Goal: Answer question/provide support: Share knowledge or assist other users

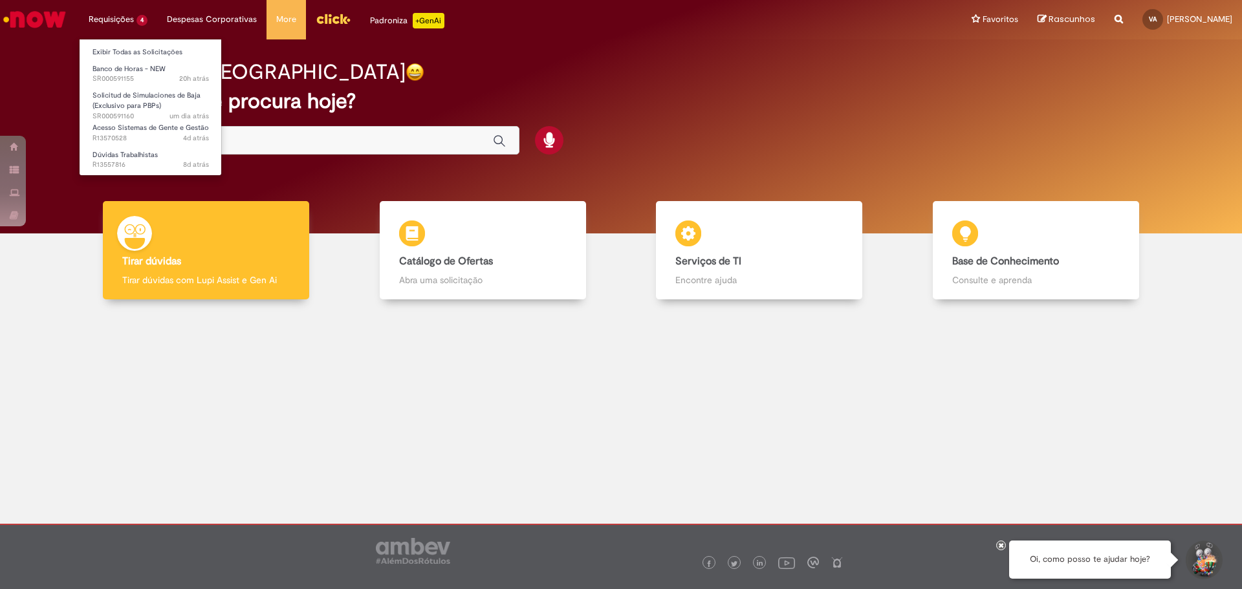
click at [143, 30] on li "Requisições 4 Exibir Todas as Solicitações Banco de Horas - NEW 20h atrás 20 ho…" at bounding box center [118, 19] width 78 height 39
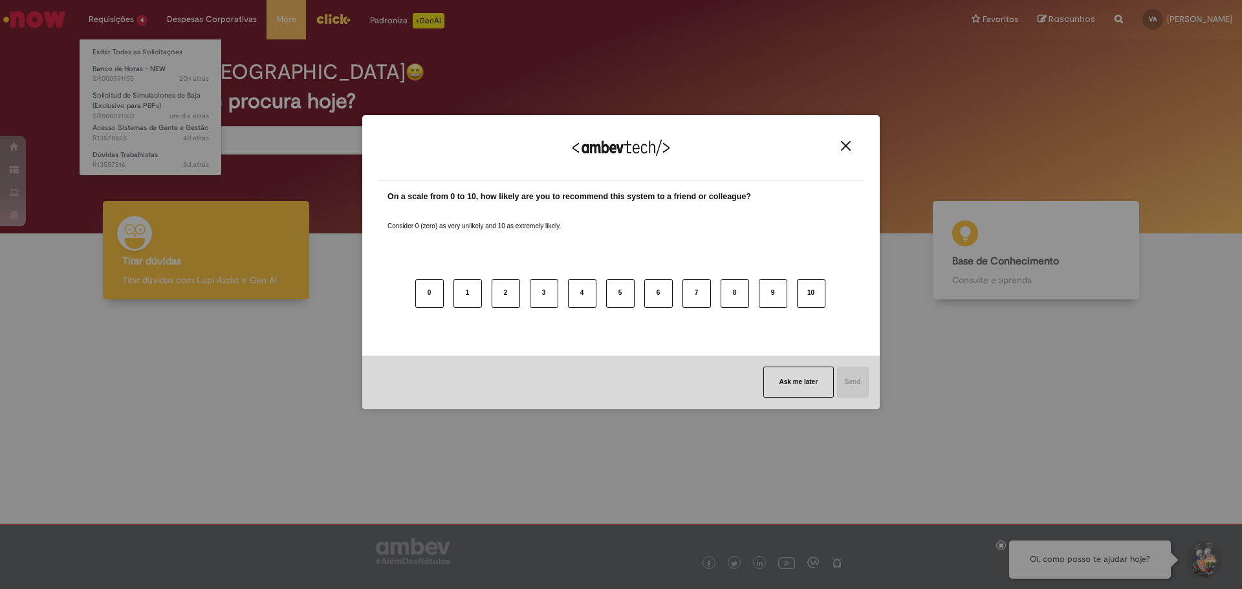
click at [126, 25] on div "We appreciate your feedback! On a scale from 0 to 10, how likely are you to rec…" at bounding box center [621, 294] width 1242 height 589
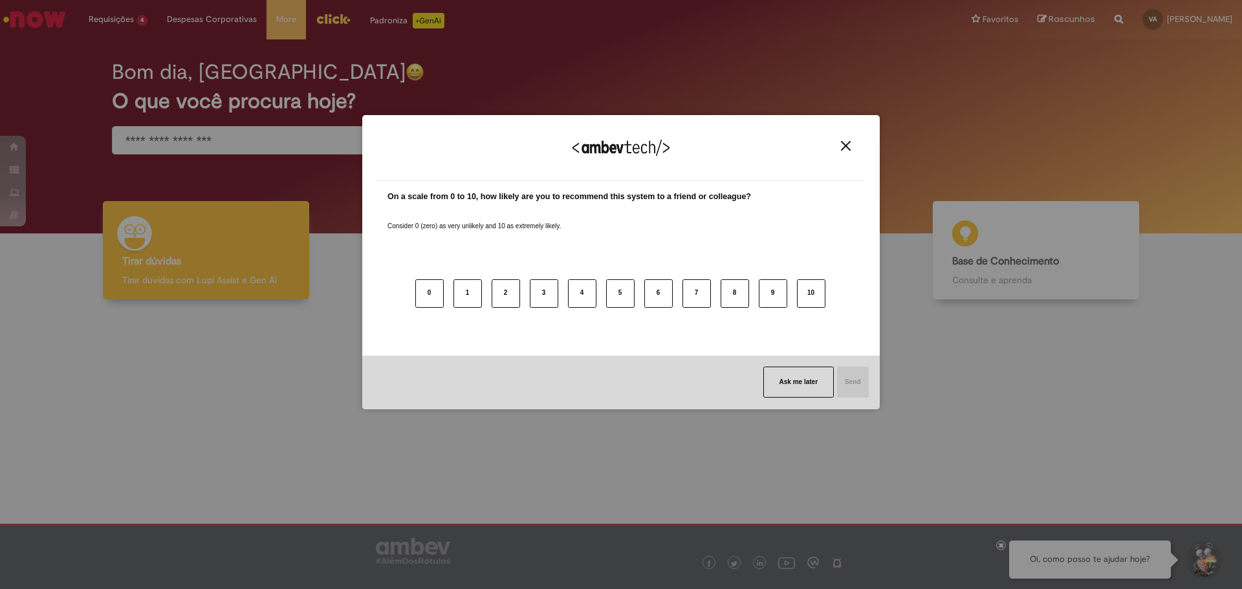
click at [848, 147] on img "Close" at bounding box center [846, 146] width 10 height 10
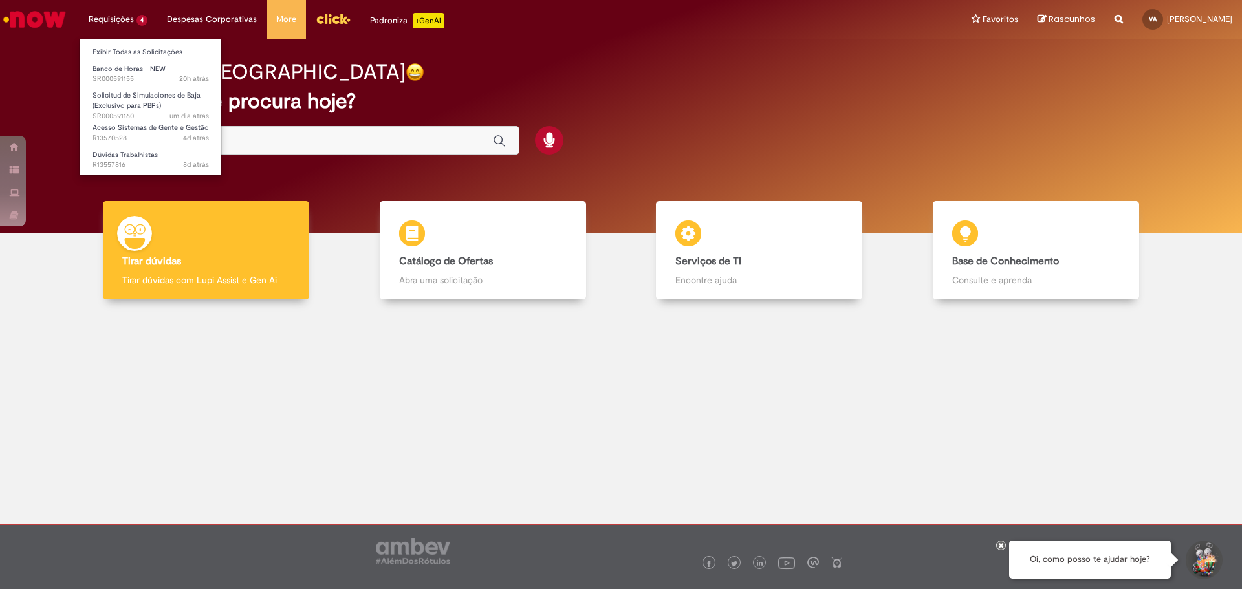
click at [109, 12] on li "Requisições 4 Exibir Todas as Solicitações Banco de Horas - NEW 20h atrás 20 ho…" at bounding box center [118, 19] width 78 height 39
click at [113, 56] on link "Exibir Todas as Solicitações" at bounding box center [151, 52] width 142 height 14
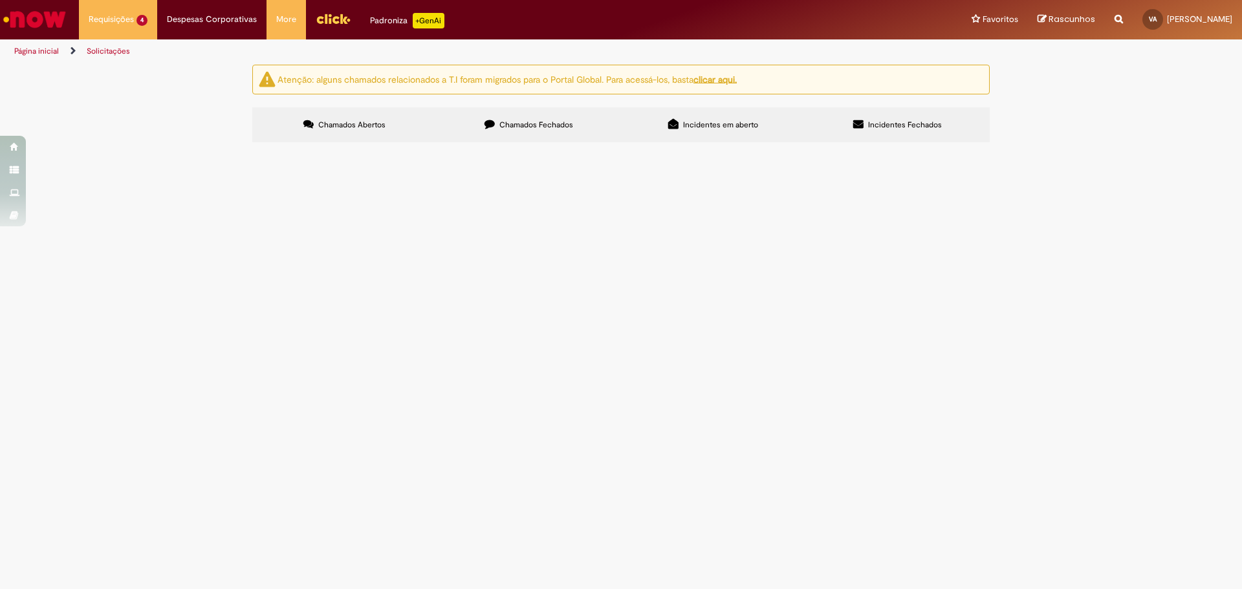
click at [0, 0] on section "Itens solicitados Exportar como PDF Exportar como Excel Exportar como CSV Itens…" at bounding box center [0, 0] width 0 height 0
click at [0, 0] on button at bounding box center [0, 0] width 0 height 0
drag, startPoint x: 1114, startPoint y: 355, endPoint x: 1113, endPoint y: 388, distance: 33.0
click at [1123, 146] on div "Atenção: alguns chamados relacionados a T.I foram migrados para o Portal Global…" at bounding box center [621, 106] width 1242 height 82
drag, startPoint x: 1123, startPoint y: 402, endPoint x: 1126, endPoint y: 509, distance: 107.5
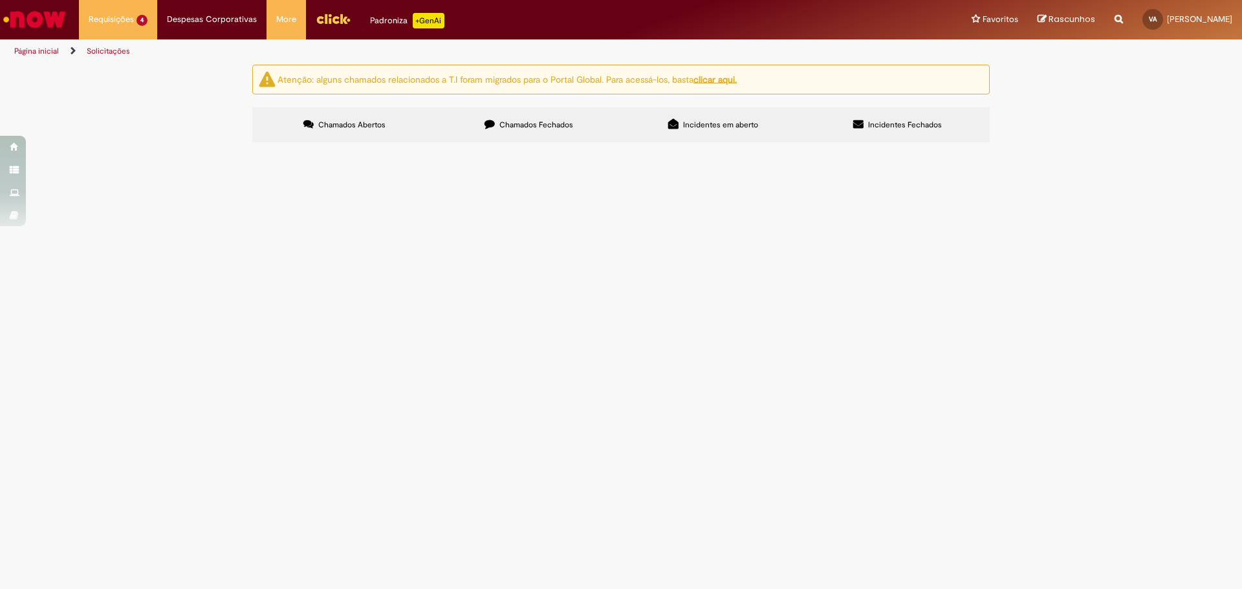
click at [1126, 146] on div "Atenção: alguns chamados relacionados a T.I foram migrados para o Portal Global…" at bounding box center [621, 106] width 1242 height 82
click at [498, 121] on label "Chamados Fechados" at bounding box center [529, 124] width 184 height 35
drag, startPoint x: 1017, startPoint y: 364, endPoint x: 1040, endPoint y: 417, distance: 57.4
click at [1040, 146] on div "Atenção: alguns chamados relacionados a T.I foram migrados para o Portal Global…" at bounding box center [621, 106] width 1242 height 82
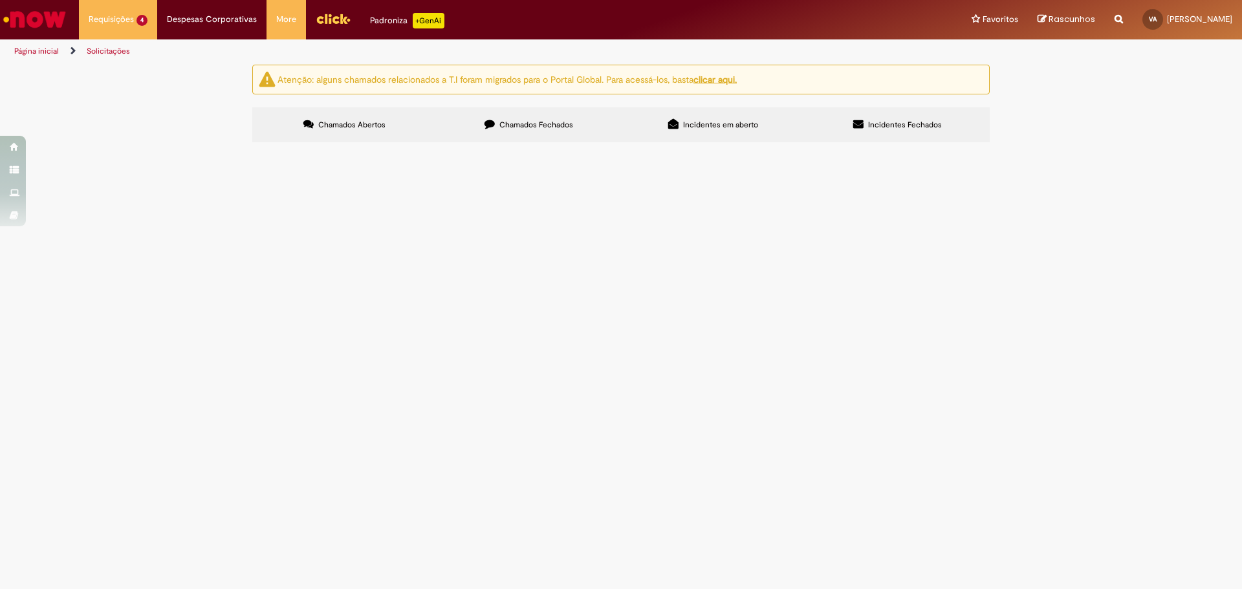
drag, startPoint x: 1095, startPoint y: 208, endPoint x: 1105, endPoint y: 187, distance: 23.1
click at [1105, 146] on div "Atenção: alguns chamados relacionados a T.I foram migrados para o Portal Global…" at bounding box center [621, 106] width 1242 height 82
click at [0, 0] on button at bounding box center [0, 0] width 0 height 0
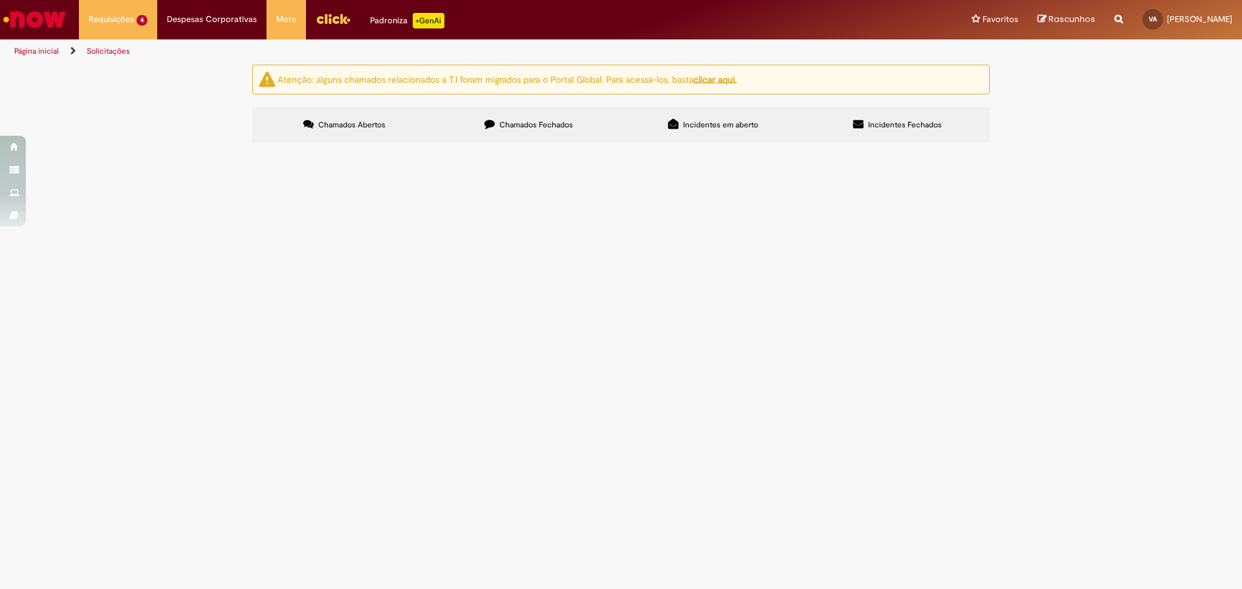
click at [1072, 146] on div "Atenção: alguns chamados relacionados a T.I foram migrados para o Portal Global…" at bounding box center [621, 106] width 1242 height 82
drag, startPoint x: 1072, startPoint y: 424, endPoint x: 1095, endPoint y: 525, distance: 104.1
click at [1092, 146] on div "Atenção: alguns chamados relacionados a T.I foram migrados para o Portal Global…" at bounding box center [621, 106] width 1242 height 82
click at [318, 27] on img "Menu Cabeçalho" at bounding box center [333, 18] width 35 height 19
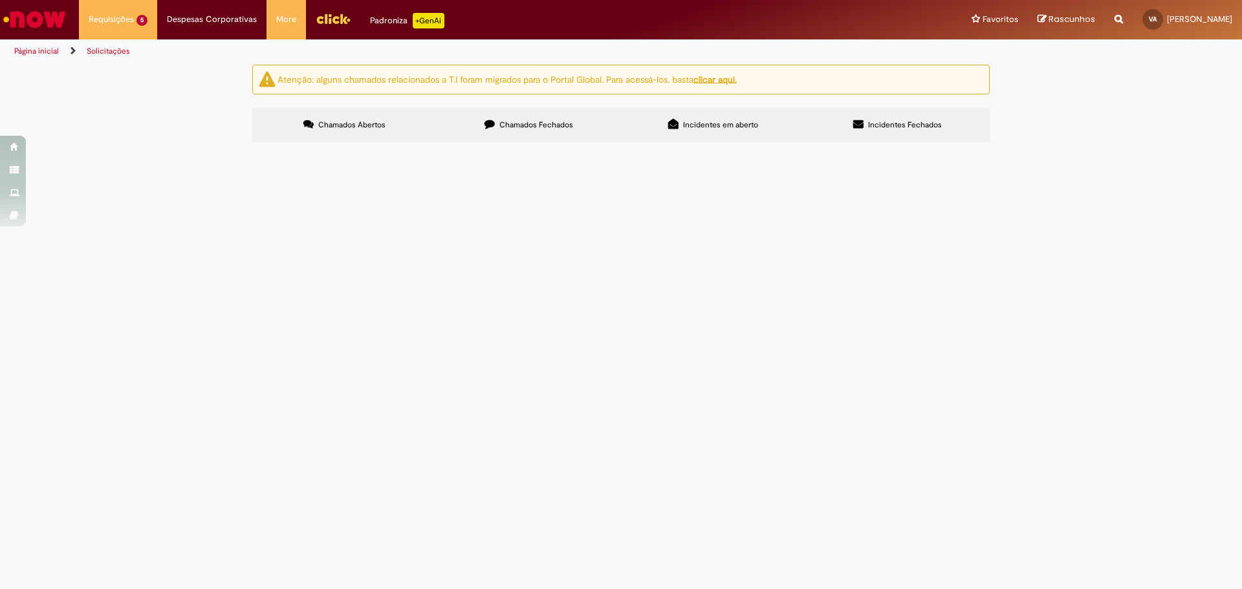
click at [360, 120] on span "Chamados Abertos" at bounding box center [351, 125] width 67 height 10
drag, startPoint x: 1171, startPoint y: 225, endPoint x: 1137, endPoint y: 162, distance: 71.8
click at [1143, 146] on div "Atenção: alguns chamados relacionados a T.I foram migrados para o Portal Global…" at bounding box center [621, 106] width 1242 height 82
click at [0, 0] on img at bounding box center [0, 0] width 0 height 0
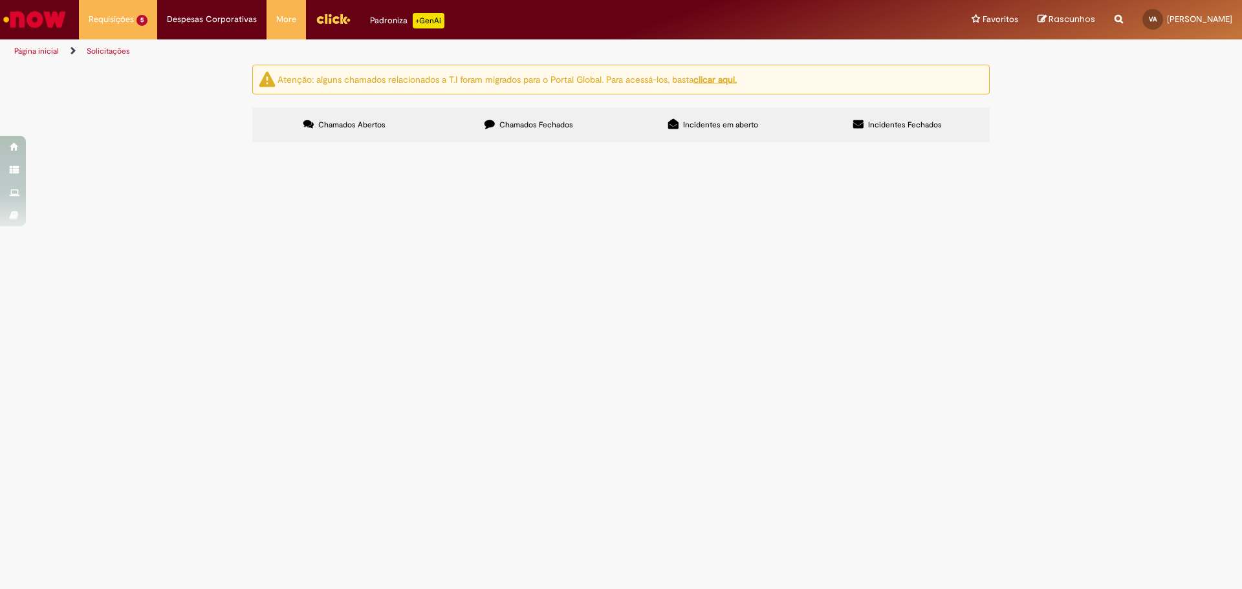
click at [1088, 146] on div "Atenção: alguns chamados relacionados a T.I foram migrados para o Portal Global…" at bounding box center [621, 106] width 1242 height 82
drag, startPoint x: 1088, startPoint y: 472, endPoint x: 1048, endPoint y: 551, distance: 88.3
click at [1082, 146] on div "Atenção: alguns chamados relacionados a T.I foram migrados para o Portal Global…" at bounding box center [621, 106] width 1242 height 82
click at [0, 0] on span "Banco de Horas - NEW" at bounding box center [0, 0] width 0 height 0
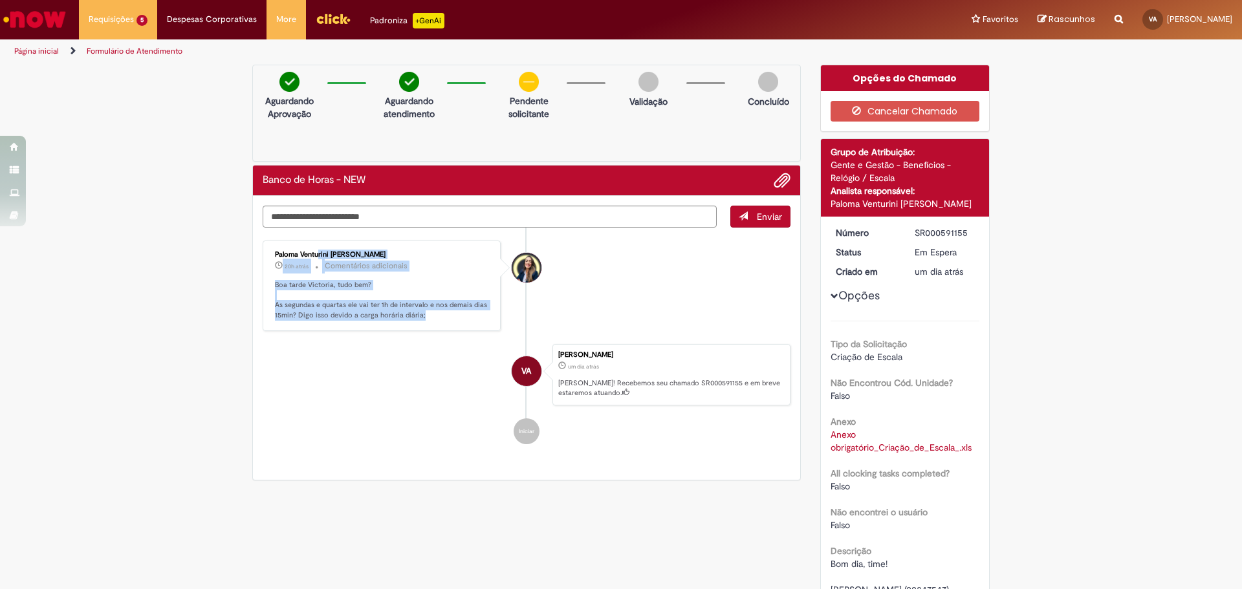
drag, startPoint x: 429, startPoint y: 316, endPoint x: 265, endPoint y: 251, distance: 176.6
click at [267, 251] on div "Paloma Venturini Marques Fiorezi 20h atrás 20 horas atrás Comentários adicionai…" at bounding box center [382, 286] width 230 height 83
copy div "Paloma Venturini Marques Fiorezi 20h atrás 20 horas atrás 29/09/2025 14:38:35 C…"
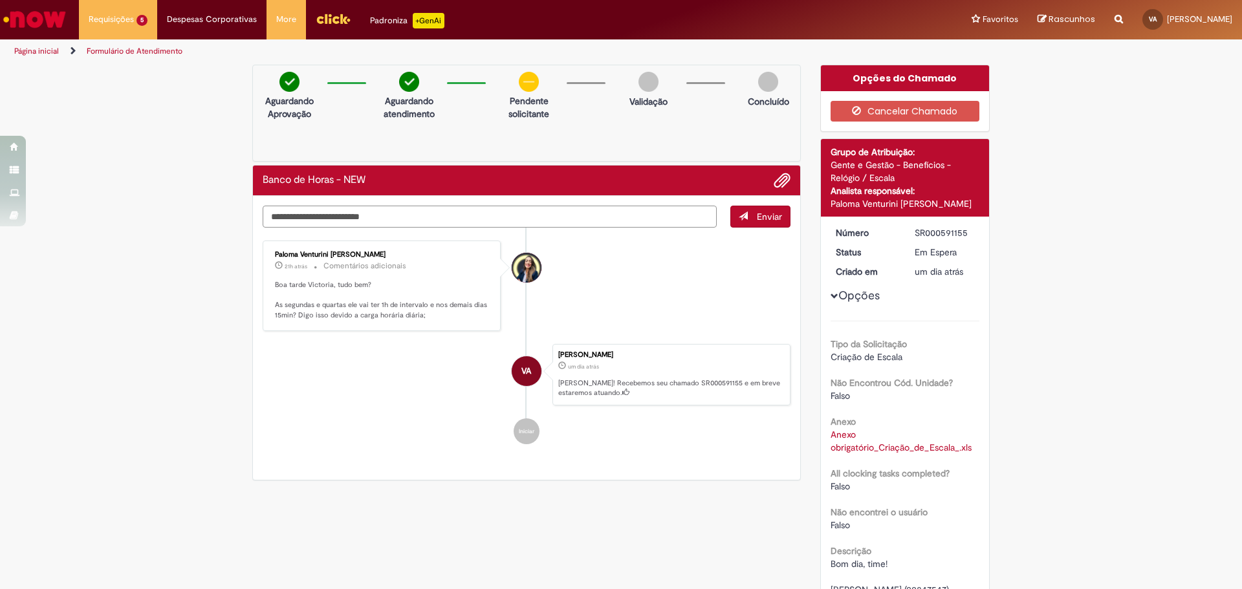
click at [477, 214] on textarea "Digite sua mensagem aqui..." at bounding box center [490, 217] width 454 height 22
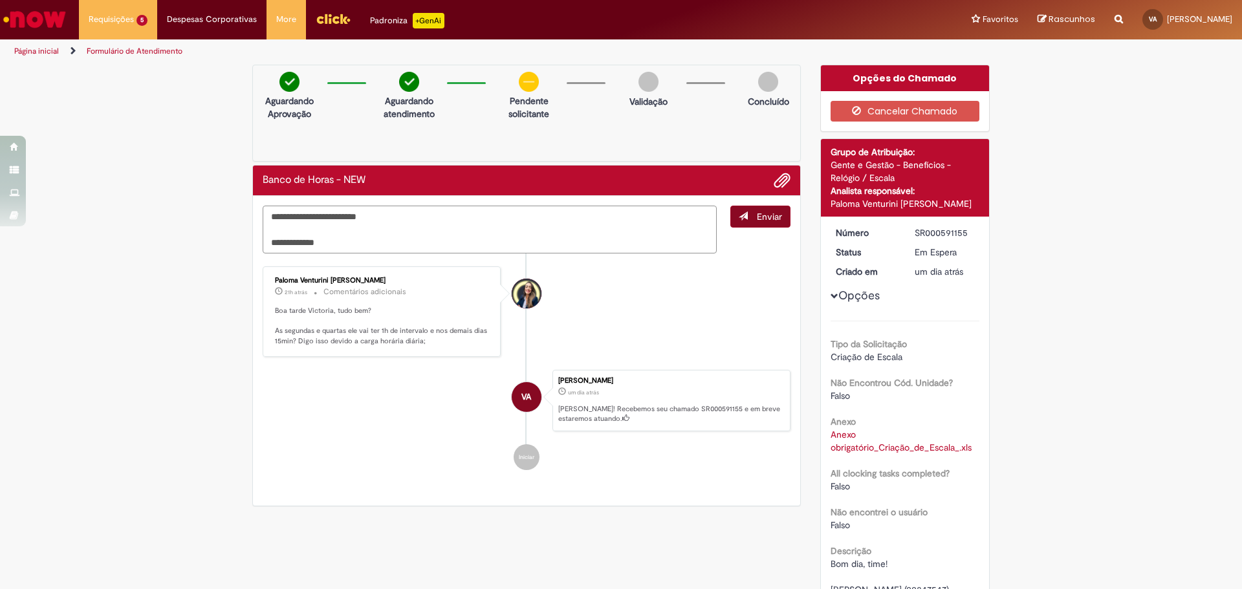
type textarea "**********"
click at [749, 221] on button "Enviar" at bounding box center [761, 217] width 60 height 22
drag, startPoint x: 1138, startPoint y: 188, endPoint x: 1137, endPoint y: 127, distance: 61.5
click at [1138, 145] on div "**********" at bounding box center [621, 481] width 1242 height 833
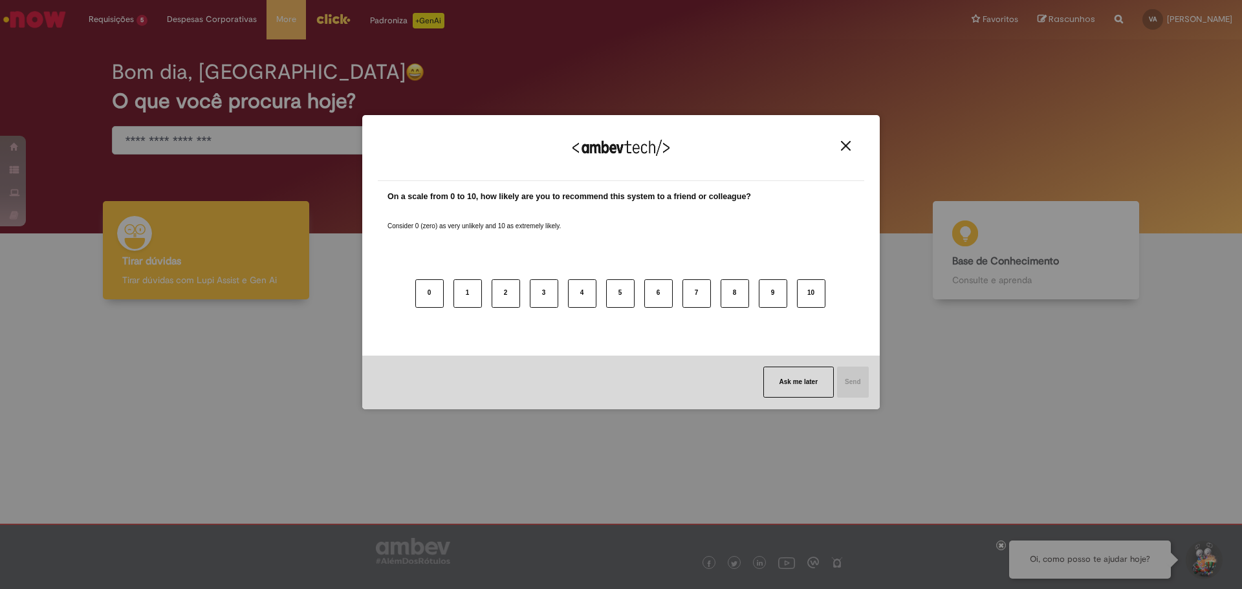
click at [846, 137] on div "We appreciate your feedback!" at bounding box center [621, 156] width 487 height 50
click at [843, 153] on div "We appreciate your feedback!" at bounding box center [621, 156] width 487 height 50
click at [850, 139] on div "We appreciate your feedback!" at bounding box center [621, 156] width 487 height 50
click at [850, 141] on img "Close" at bounding box center [846, 146] width 10 height 10
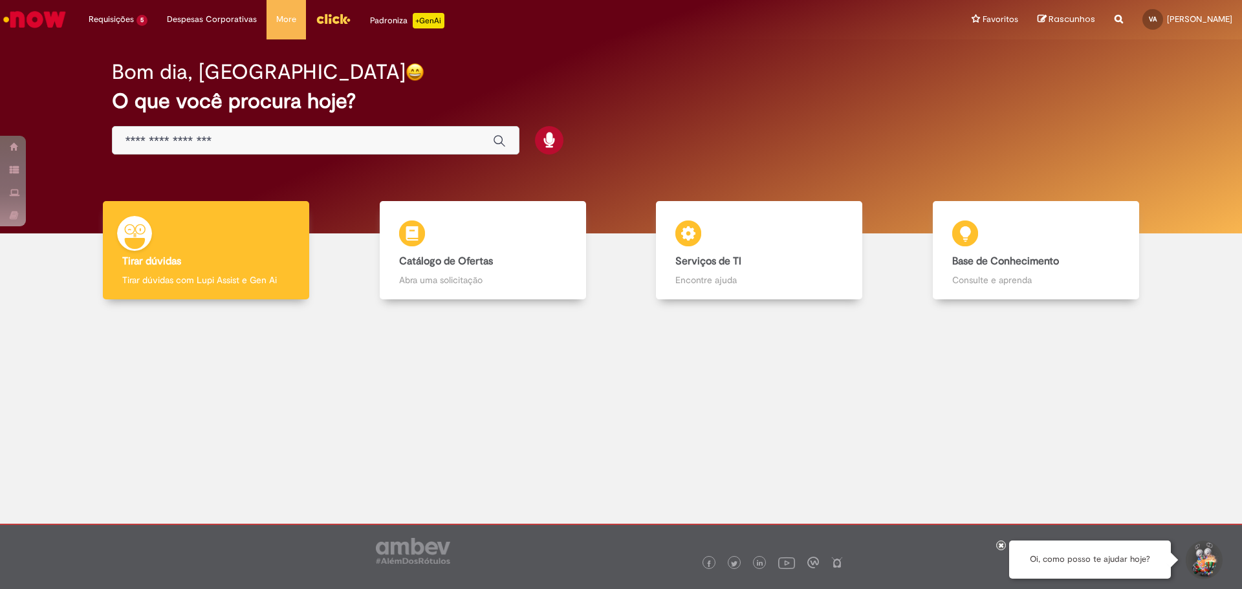
click at [969, 448] on div at bounding box center [621, 409] width 1223 height 201
